Goal: Task Accomplishment & Management: Complete application form

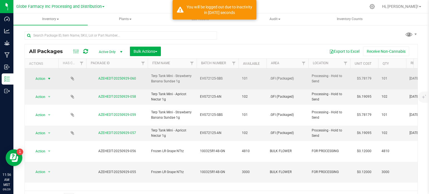
click at [44, 78] on span "Action" at bounding box center [37, 79] width 15 height 8
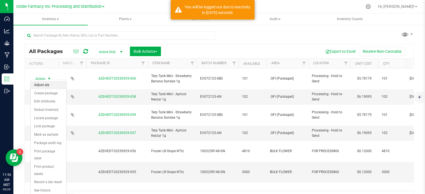
click at [43, 85] on li "Adjust qty" at bounding box center [49, 85] width 36 height 8
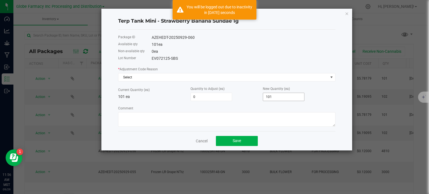
click at [274, 97] on input "101" at bounding box center [283, 97] width 41 height 8
type input "-100"
type input "10"
type input "2"
type input "103"
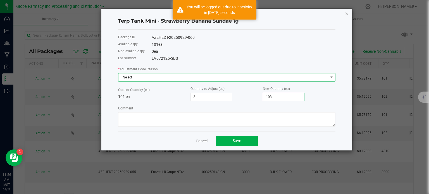
click at [153, 78] on span "Select" at bounding box center [224, 78] width 210 height 8
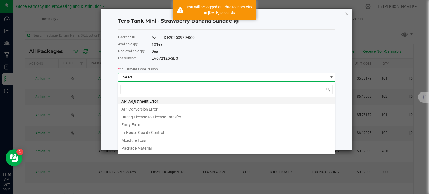
scroll to position [8, 218]
click at [142, 126] on li "Entry Error" at bounding box center [226, 124] width 217 height 8
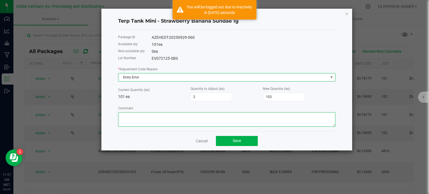
drag, startPoint x: 144, startPoint y: 120, endPoint x: 127, endPoint y: 110, distance: 19.0
click at [144, 119] on textarea "Comment" at bounding box center [227, 119] width 218 height 15
click at [133, 114] on textarea "Comment" at bounding box center [227, 119] width 218 height 15
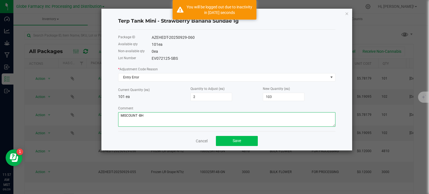
type textarea "MISCOUNT -BH"
click at [237, 143] on span "Save" at bounding box center [237, 141] width 8 height 4
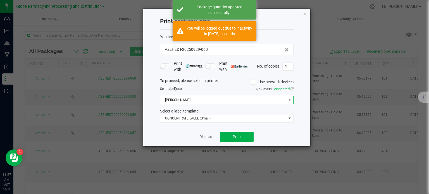
click at [175, 101] on span "[PERSON_NAME]" at bounding box center [223, 100] width 126 height 8
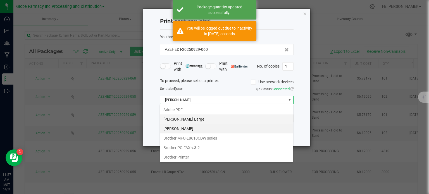
scroll to position [8, 134]
click at [181, 115] on Large "[PERSON_NAME] Large" at bounding box center [226, 120] width 133 height 10
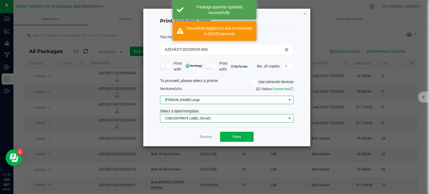
click at [202, 119] on span "CONCENTRATE LABEL (Small)" at bounding box center [223, 119] width 126 height 8
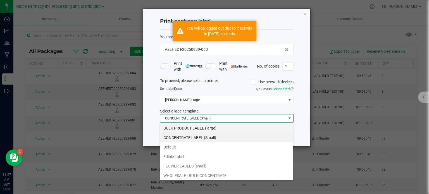
click at [202, 130] on li "BULK PRODUCT LABEL (large)" at bounding box center [226, 129] width 133 height 10
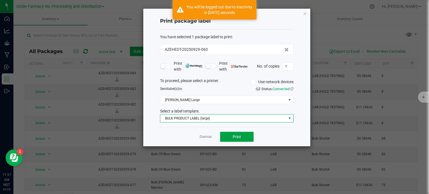
click at [228, 135] on button "Print" at bounding box center [237, 137] width 34 height 10
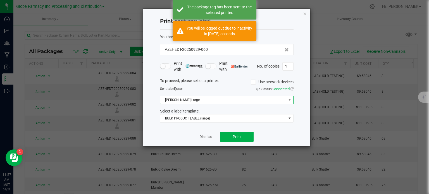
click at [210, 99] on span "[PERSON_NAME] Large" at bounding box center [223, 100] width 126 height 8
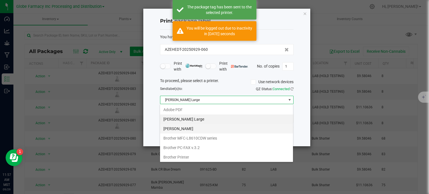
click at [197, 132] on Small "[PERSON_NAME]" at bounding box center [226, 129] width 133 height 10
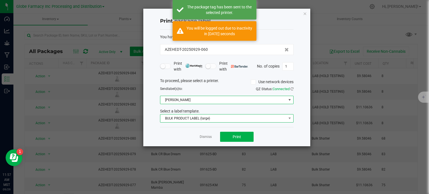
click at [196, 121] on span "BULK PRODUCT LABEL (large)" at bounding box center [223, 119] width 126 height 8
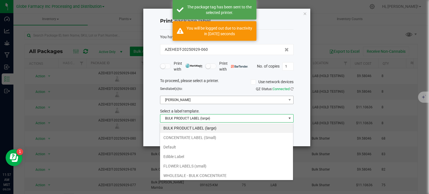
drag, startPoint x: 188, startPoint y: 138, endPoint x: 254, endPoint y: 104, distance: 74.7
click at [188, 137] on li "CONCENTRATE LABEL (Small)" at bounding box center [226, 138] width 133 height 10
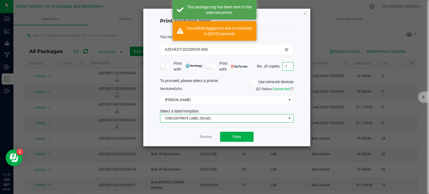
click at [287, 69] on input "1" at bounding box center [288, 67] width 11 height 8
type input "2"
click at [246, 136] on button "Print" at bounding box center [237, 137] width 34 height 10
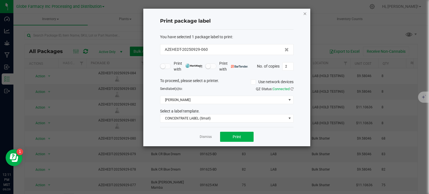
click at [306, 15] on icon "button" at bounding box center [305, 13] width 4 height 7
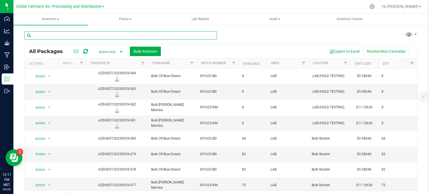
drag, startPoint x: 79, startPoint y: 34, endPoint x: 79, endPoint y: 28, distance: 6.2
click at [79, 33] on input "text" at bounding box center [121, 35] width 193 height 8
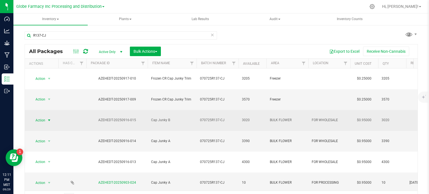
drag, startPoint x: 42, startPoint y: 98, endPoint x: 43, endPoint y: 101, distance: 2.9
click at [42, 117] on span "Action" at bounding box center [37, 121] width 15 height 8
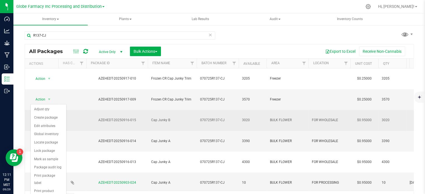
click at [46, 117] on span "select" at bounding box center [49, 121] width 7 height 8
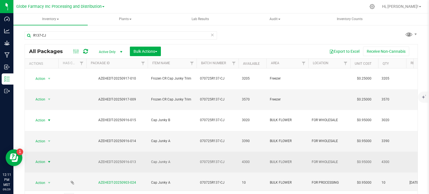
click at [49, 160] on span "select" at bounding box center [49, 162] width 4 height 4
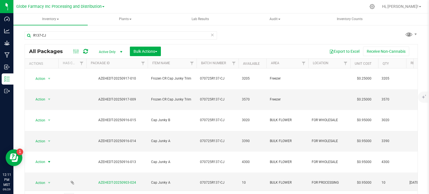
click at [88, 164] on div "Action Action Adjust qty Create package Edit attributes Global inventory Locate…" at bounding box center [221, 130] width 393 height 122
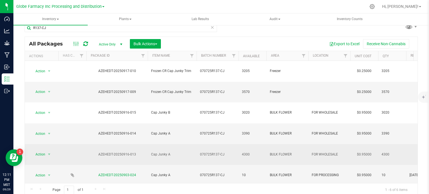
scroll to position [10, 0]
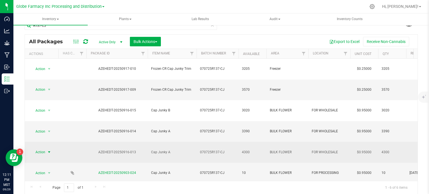
click at [47, 150] on span "select" at bounding box center [49, 152] width 4 height 4
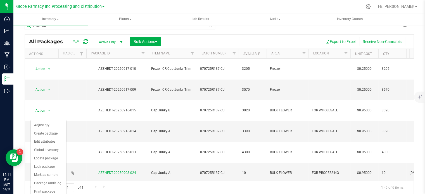
click at [81, 162] on div "Action Action Adjust qty Create package Edit attributes Global inventory Locate…" at bounding box center [219, 120] width 389 height 122
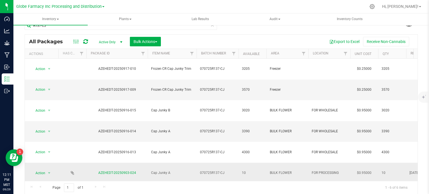
scroll to position [0, 0]
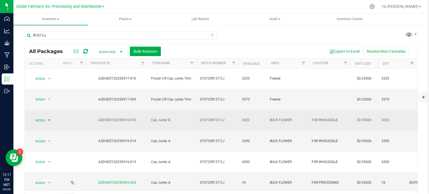
click at [36, 117] on span "Action" at bounding box center [37, 121] width 15 height 8
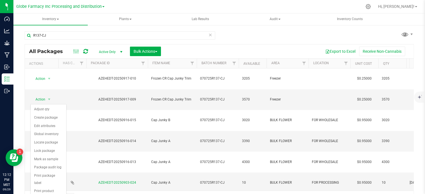
click at [102, 166] on div "Action Action Adjust qty Create package Edit attributes Global inventory Locate…" at bounding box center [219, 130] width 389 height 122
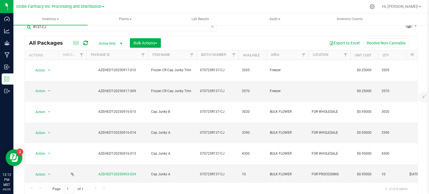
scroll to position [10, 0]
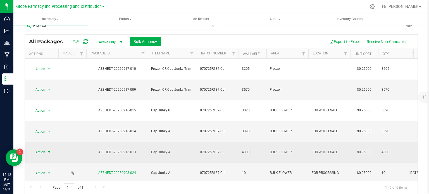
click at [45, 148] on span "Action" at bounding box center [37, 152] width 15 height 8
drag, startPoint x: 135, startPoint y: 117, endPoint x: 99, endPoint y: 114, distance: 36.2
click at [99, 150] on div "AZEHEDT-20250916-013" at bounding box center [117, 152] width 63 height 5
copy div "AZEHEDT-20250916-013"
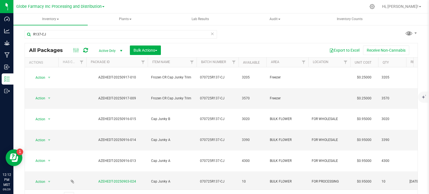
scroll to position [0, 0]
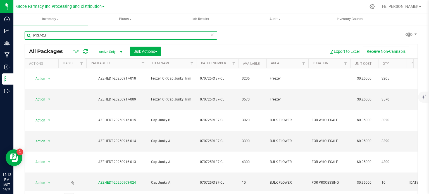
click at [50, 37] on input "R137-CJ" at bounding box center [121, 35] width 193 height 8
paste input "AZEHEDT-20250916-013"
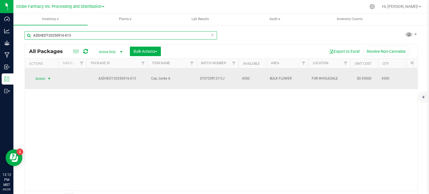
type input "AZEHEDT-20250916-013"
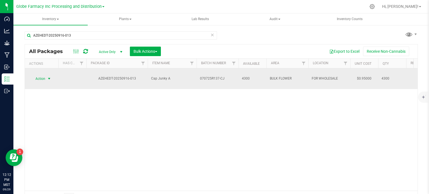
click at [45, 77] on span "Action" at bounding box center [37, 79] width 15 height 8
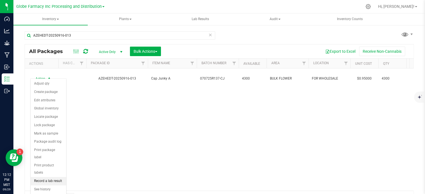
click at [44, 177] on li "Record a lab result" at bounding box center [49, 181] width 36 height 8
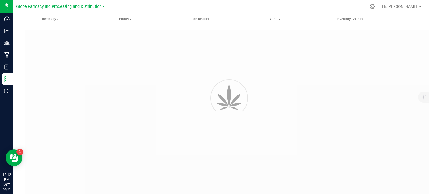
type input "AZEHEDT-20250916-013"
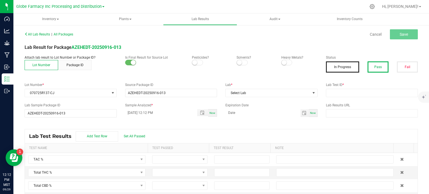
click at [377, 66] on button "Pass" at bounding box center [378, 67] width 21 height 11
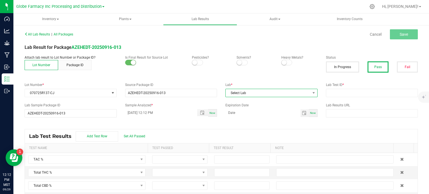
click at [280, 91] on span "Select Lab" at bounding box center [268, 93] width 85 height 8
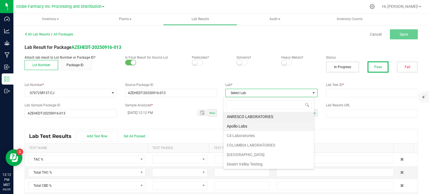
scroll to position [8, 91]
click at [239, 127] on li "Apollo Labs" at bounding box center [269, 127] width 91 height 10
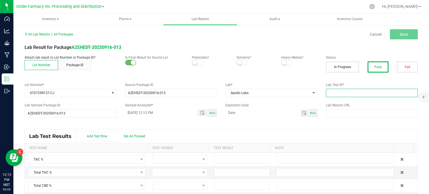
drag, startPoint x: 370, startPoint y: 93, endPoint x: 370, endPoint y: 97, distance: 4.0
click at [370, 93] on input "text" at bounding box center [372, 93] width 92 height 8
paste input "2509APO3898.19401"
type input "2509APO3898.19401"
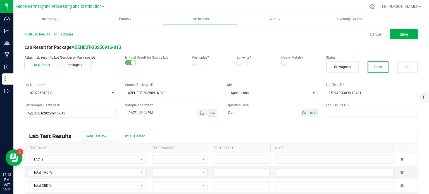
click at [265, 138] on div "Lab Test Results Add Test Row Set All Passed" at bounding box center [221, 136] width 393 height 14
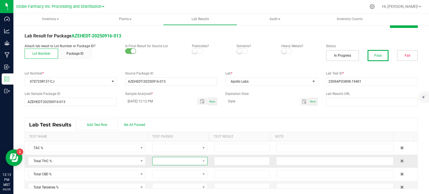
click at [183, 160] on span at bounding box center [177, 161] width 48 height 8
click at [164, 143] on li "Passed" at bounding box center [176, 142] width 53 height 10
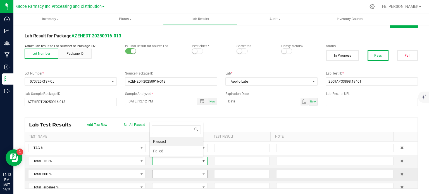
scroll to position [0, 0]
click at [179, 176] on span at bounding box center [177, 175] width 48 height 8
click at [171, 157] on li "Passed" at bounding box center [176, 155] width 53 height 10
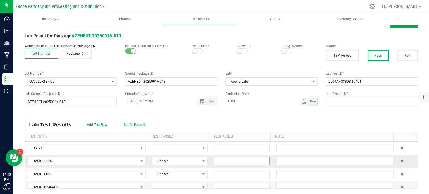
click at [245, 162] on input at bounding box center [242, 161] width 55 height 8
type input "29.9982"
click at [234, 175] on input at bounding box center [242, 175] width 55 height 8
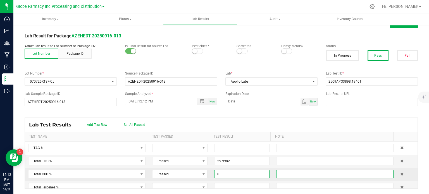
click at [293, 174] on input "text" at bounding box center [335, 174] width 117 height 8
type input "0.0000"
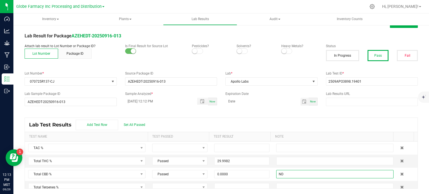
type input "ND"
click at [280, 112] on div at bounding box center [171, 112] width 302 height 0
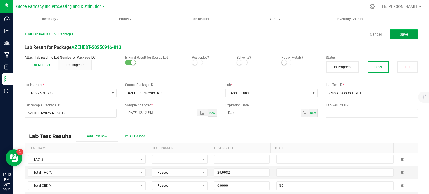
click at [391, 37] on button "Save" at bounding box center [404, 34] width 28 height 10
type input "29.9982"
type input "0.0000"
type input "ND"
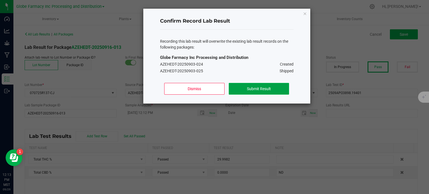
click at [235, 86] on button "Submit Result" at bounding box center [259, 89] width 60 height 12
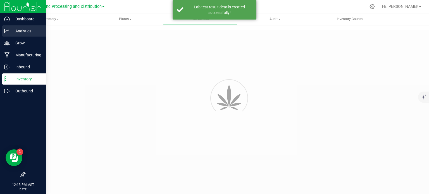
type input "AZEHEDT-20250916-013"
type input "2509APO3898.19401"
type input "AZEHEDT-20250916-013"
type input "[DATE] 12:12 PM"
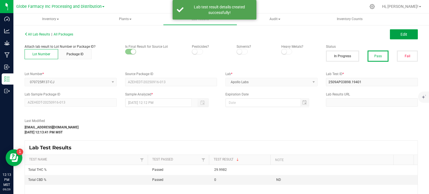
drag, startPoint x: 401, startPoint y: 36, endPoint x: 369, endPoint y: 112, distance: 82.4
click at [401, 36] on span "Edit" at bounding box center [404, 34] width 7 height 4
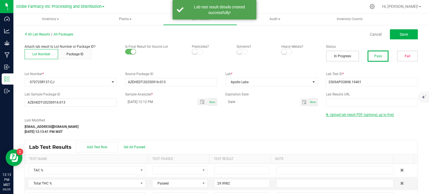
click at [361, 115] on span "Upload lab result PDF (optional, up to five)" at bounding box center [362, 115] width 64 height 4
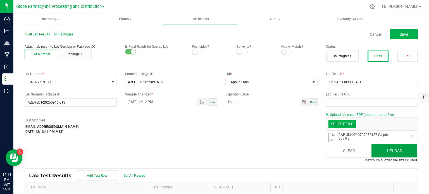
click at [398, 154] on button "Upload" at bounding box center [395, 150] width 46 height 13
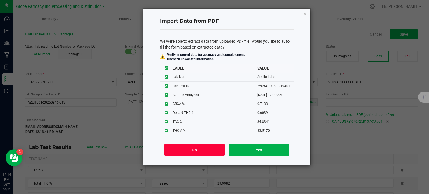
click at [215, 147] on button "No" at bounding box center [194, 150] width 60 height 12
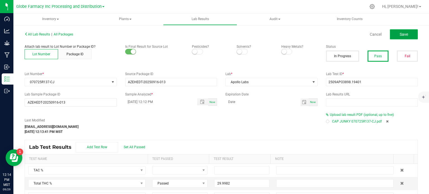
click at [407, 36] on button "Save" at bounding box center [404, 34] width 28 height 10
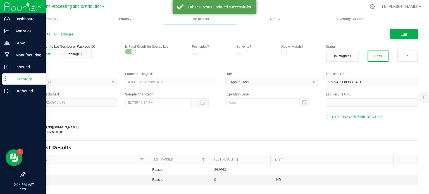
click at [9, 82] on div "Inventory" at bounding box center [24, 79] width 44 height 11
